Goal: Navigation & Orientation: Find specific page/section

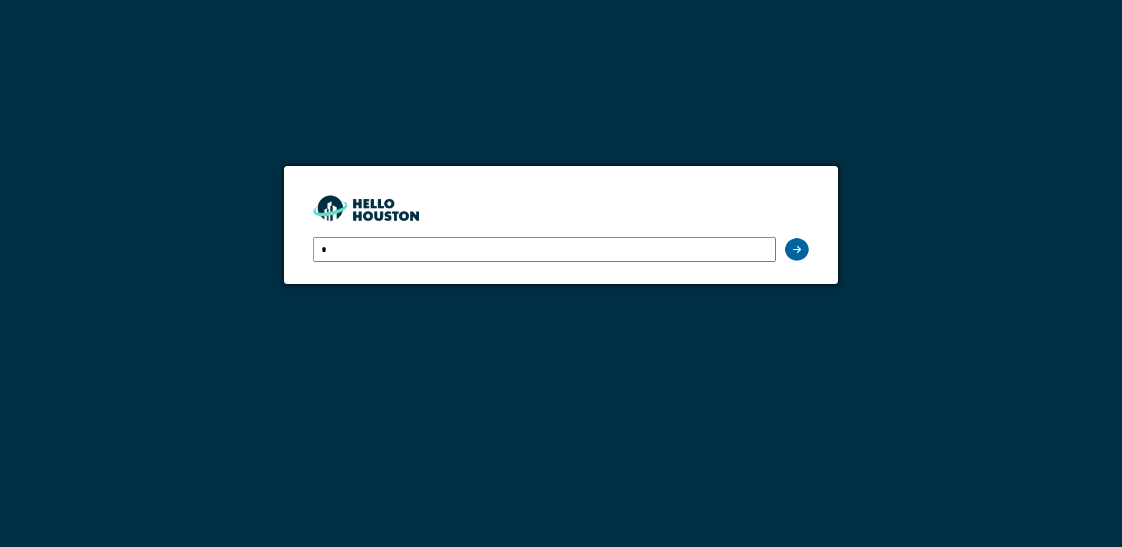
click at [793, 249] on icon at bounding box center [797, 249] width 8 height 9
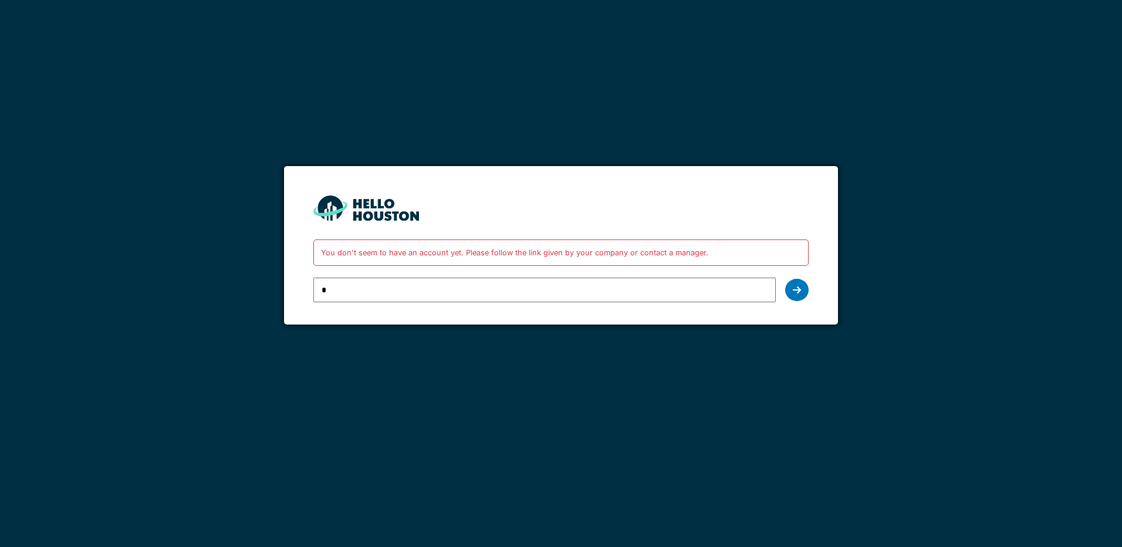
click at [609, 295] on input "*" at bounding box center [544, 289] width 462 height 25
click at [643, 296] on input "*" at bounding box center [544, 289] width 462 height 25
type input "**********"
click at [797, 290] on icon at bounding box center [797, 289] width 8 height 9
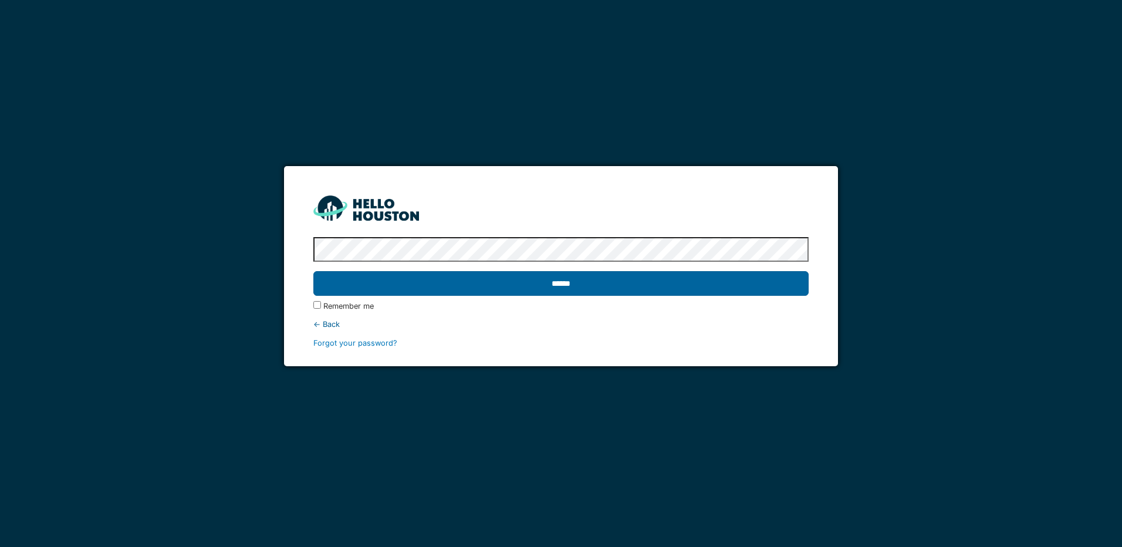
click at [495, 289] on input "******" at bounding box center [560, 283] width 495 height 25
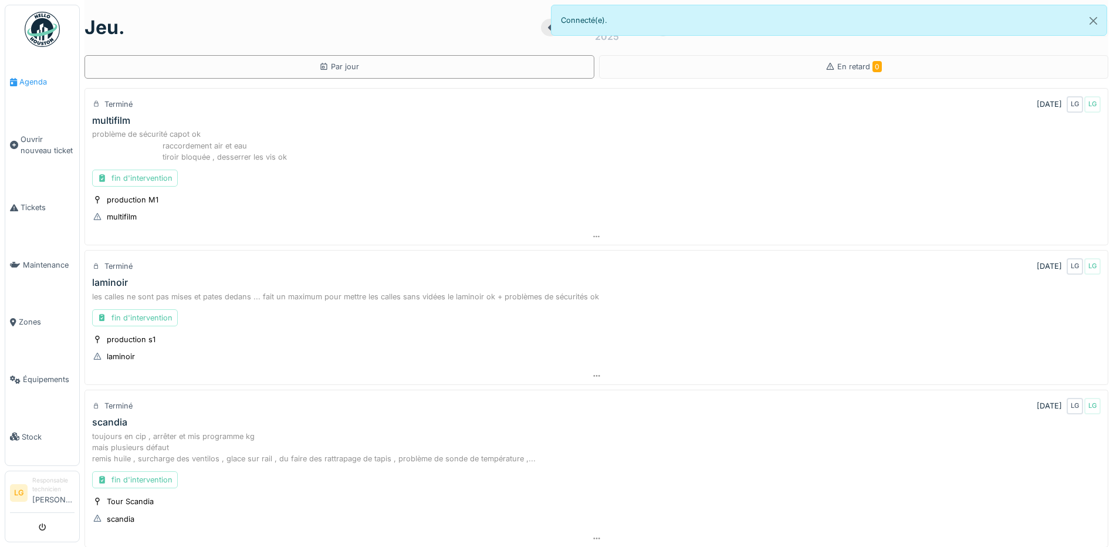
click at [35, 89] on link "Agenda" at bounding box center [42, 81] width 74 height 57
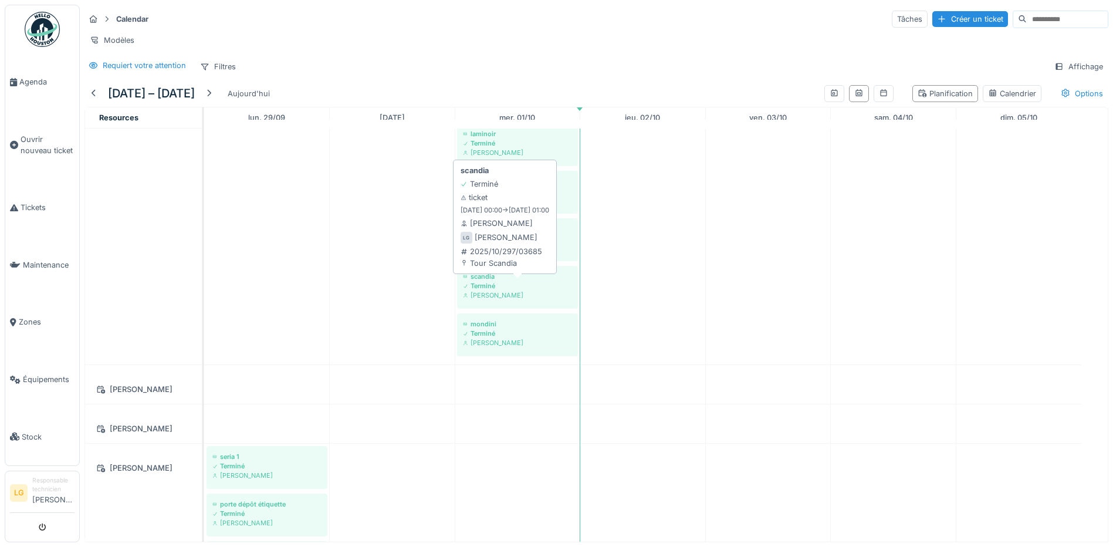
scroll to position [828, 0]
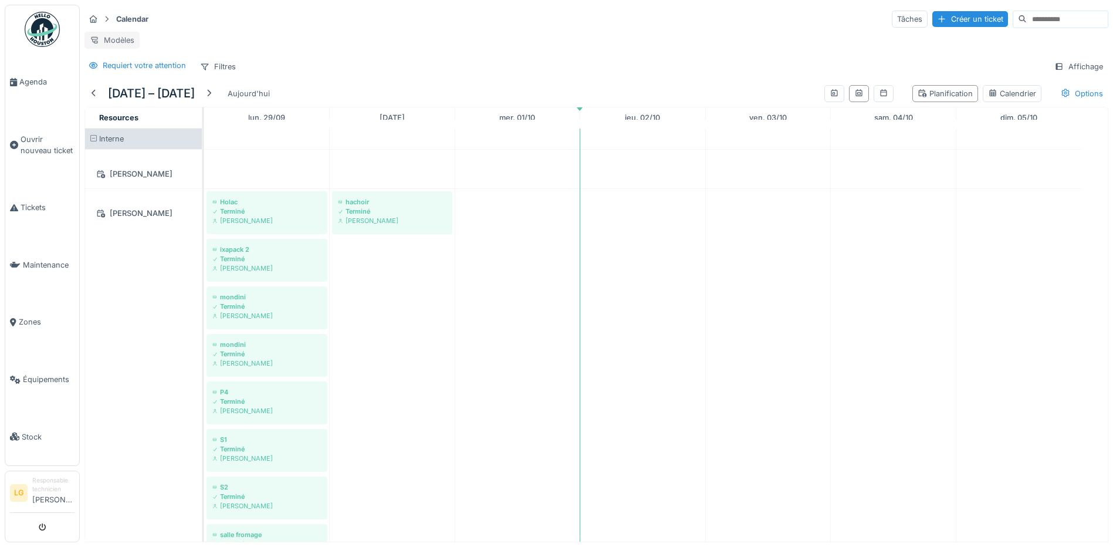
click at [130, 38] on div "Modèles" at bounding box center [111, 40] width 55 height 17
click at [133, 62] on div "Nouvelle vue" at bounding box center [136, 66] width 98 height 18
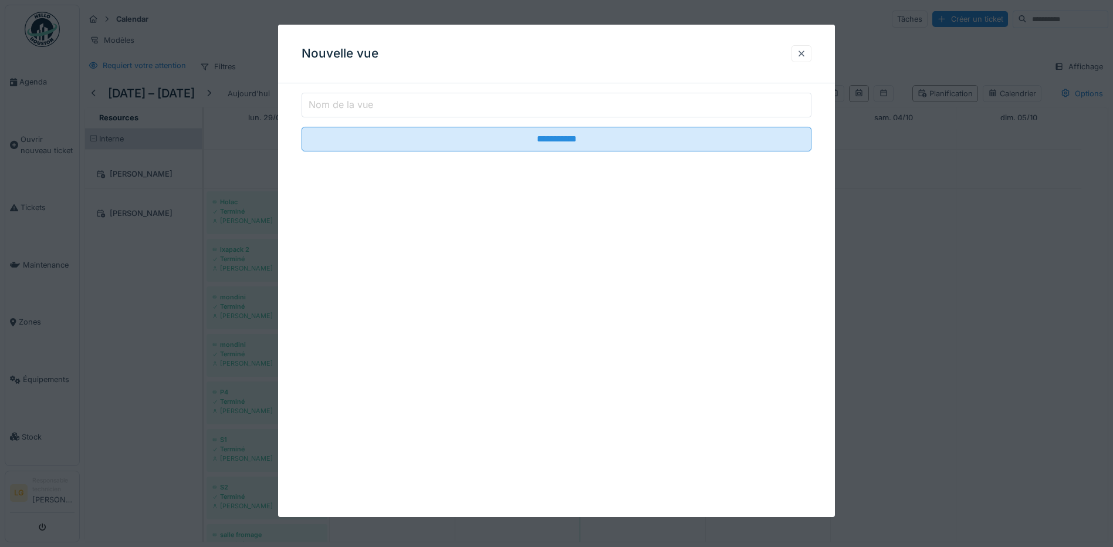
click at [803, 52] on div at bounding box center [801, 53] width 9 height 11
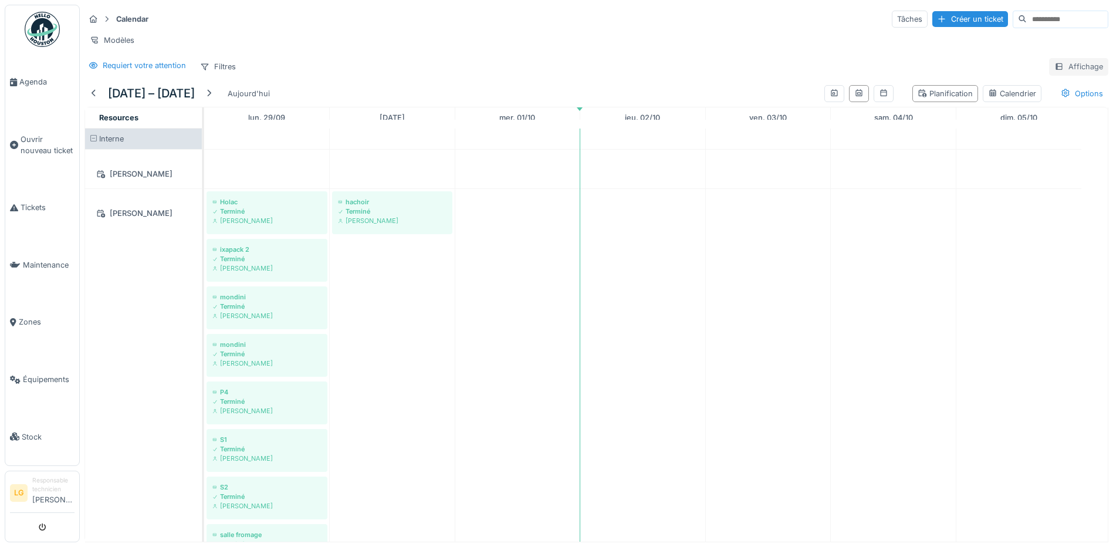
click at [1062, 75] on div "Affichage" at bounding box center [1078, 66] width 59 height 17
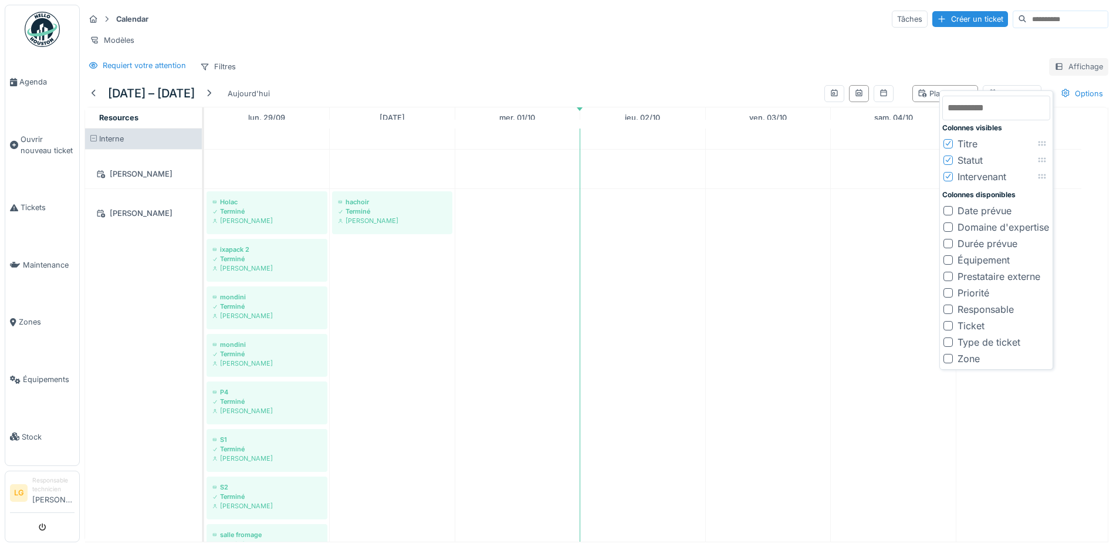
click at [1049, 71] on div "Affichage" at bounding box center [1078, 66] width 59 height 17
